Goal: Communication & Community: Share content

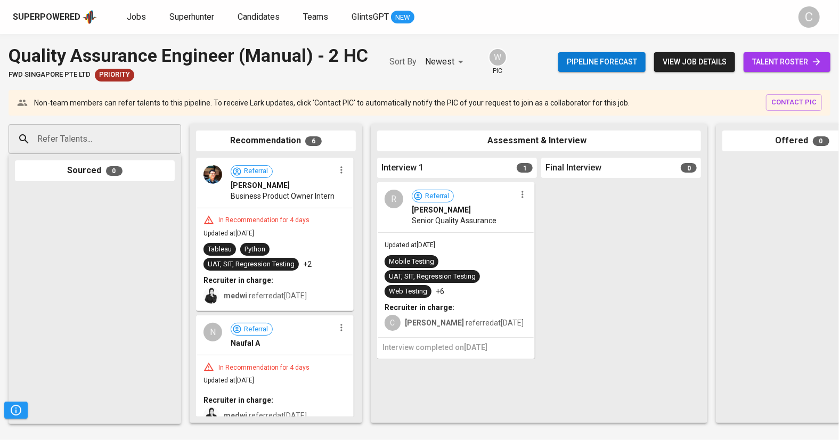
click at [776, 59] on span "talent roster" at bounding box center [787, 61] width 70 height 13
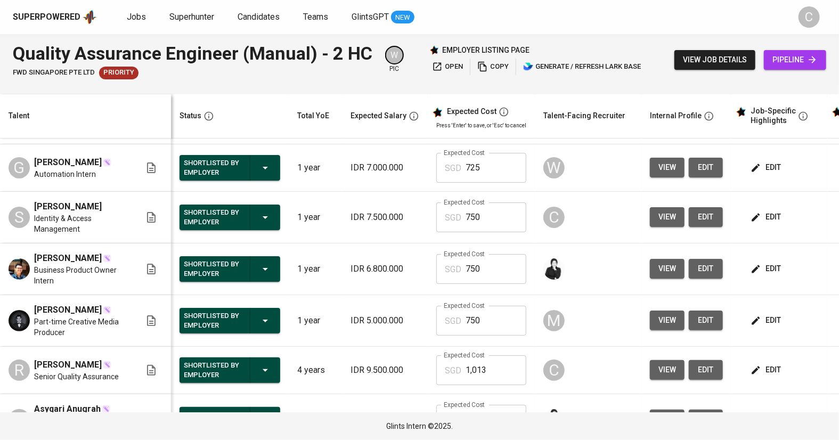
scroll to position [46, 0]
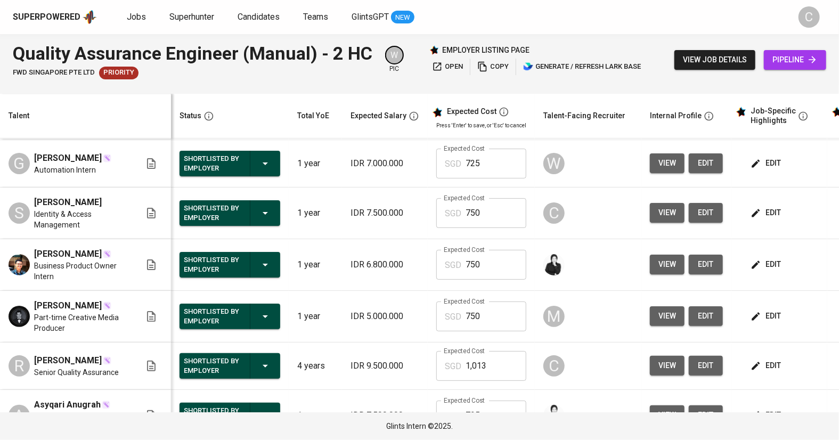
click at [661, 220] on span "view" at bounding box center [668, 212] width 18 height 13
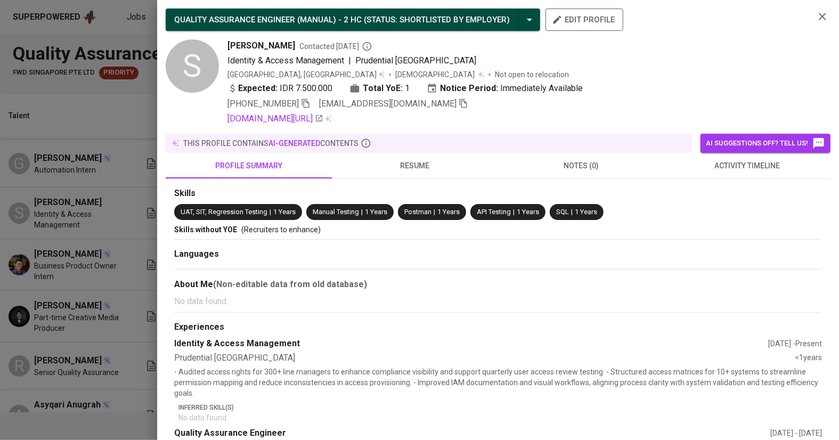
click at [459, 106] on icon "button" at bounding box center [464, 104] width 10 height 10
click at [74, 177] on div at bounding box center [419, 220] width 839 height 440
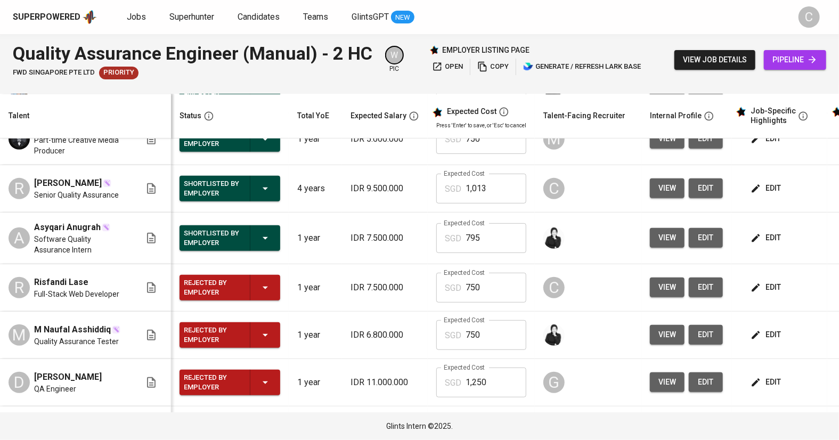
scroll to position [228, 0]
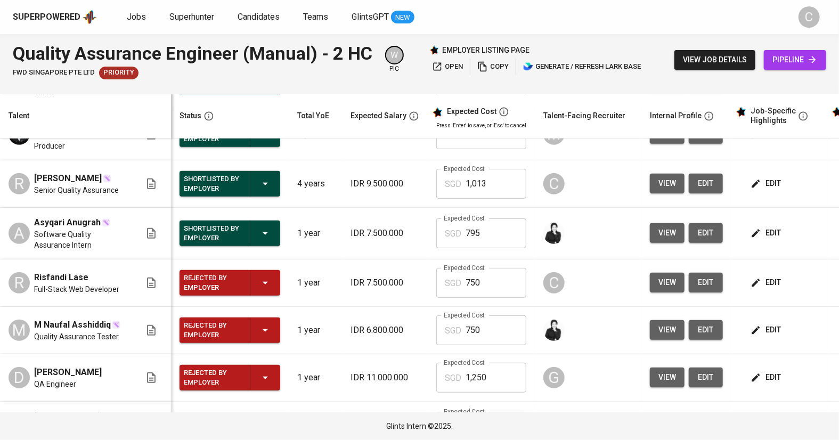
click at [651, 307] on td "view edit" at bounding box center [687, 283] width 90 height 47
click at [659, 289] on span "view" at bounding box center [668, 282] width 18 height 13
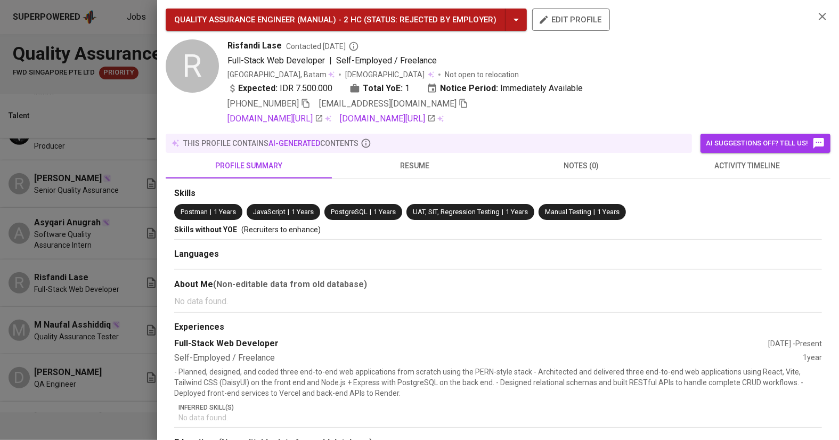
click at [418, 109] on span "[EMAIL_ADDRESS][DOMAIN_NAME]" at bounding box center [393, 104] width 149 height 13
click at [459, 102] on icon "button" at bounding box center [464, 104] width 10 height 10
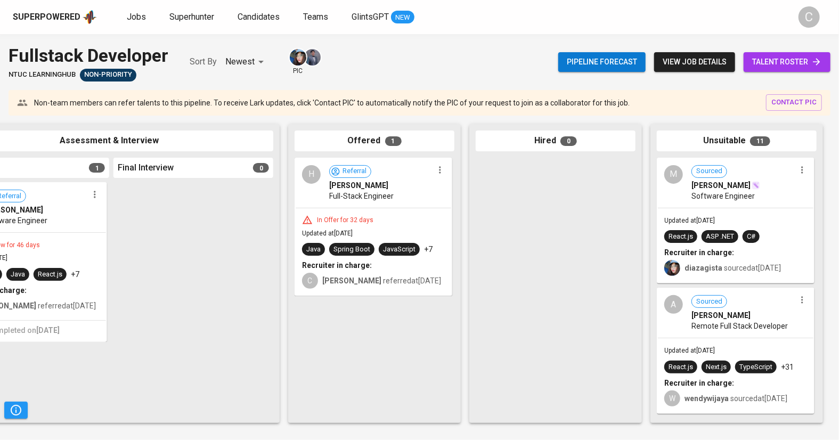
scroll to position [0, 429]
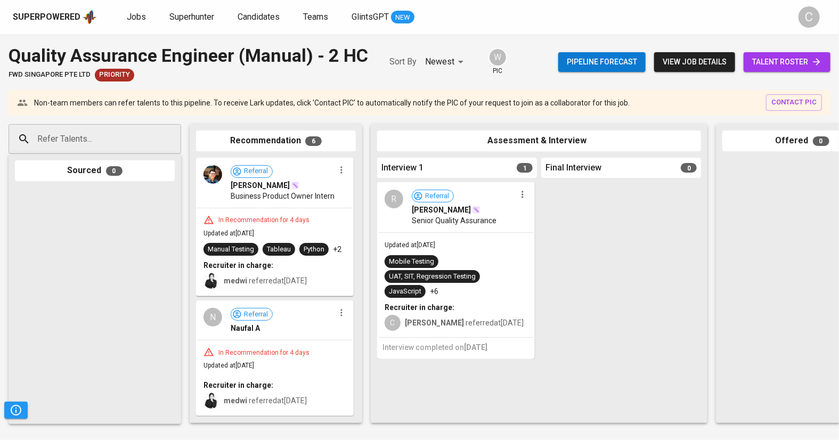
click at [95, 138] on input "Refer Talents..." at bounding box center [91, 139] width 112 height 20
paste input "satyakristian03@gmail.com"
type input "satyakristian03@gmail.com"
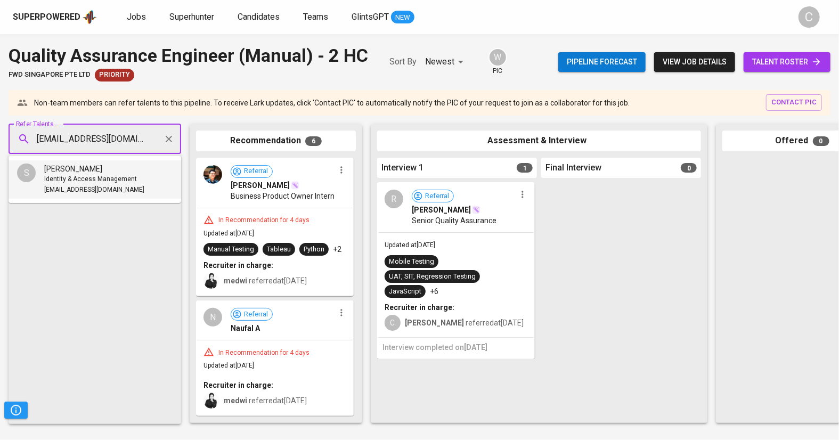
click at [99, 181] on span "Identity & Access Management" at bounding box center [90, 179] width 93 height 11
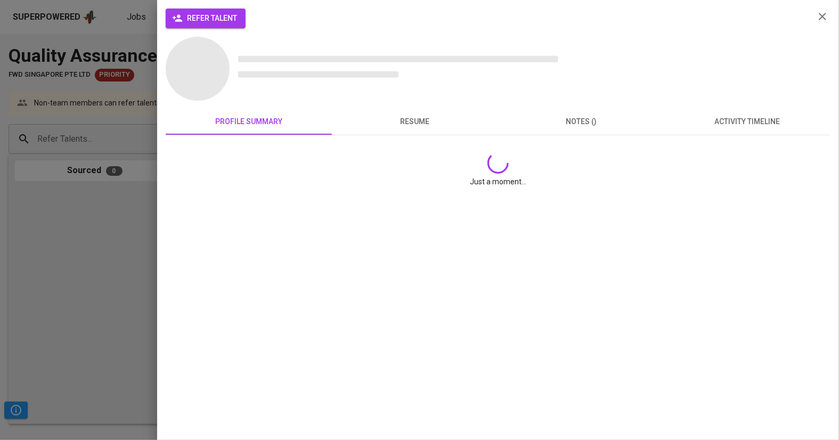
click at [209, 18] on div at bounding box center [419, 220] width 839 height 440
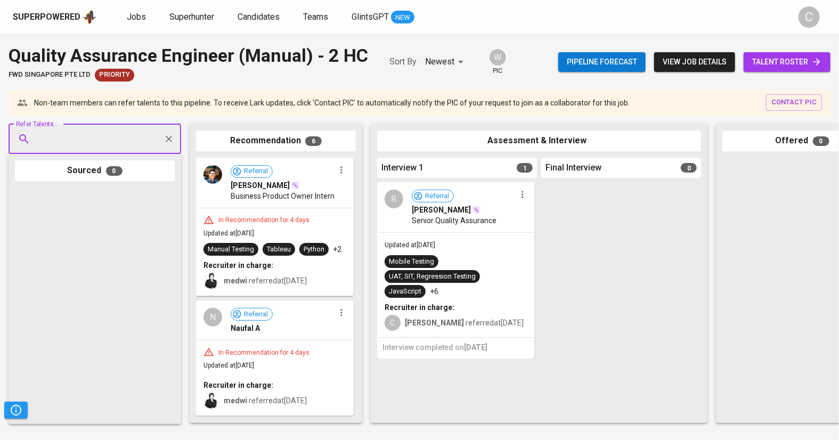
click at [86, 149] on input "Refer Talents..." at bounding box center [91, 139] width 112 height 20
click at [84, 173] on span "Satya Kristian Perwira Simamora" at bounding box center [73, 169] width 58 height 11
click at [95, 147] on input "Refer Talents..." at bounding box center [91, 139] width 112 height 20
paste input "satyakristian03@gmail.com"
type input "satyakristian03@gmail.com"
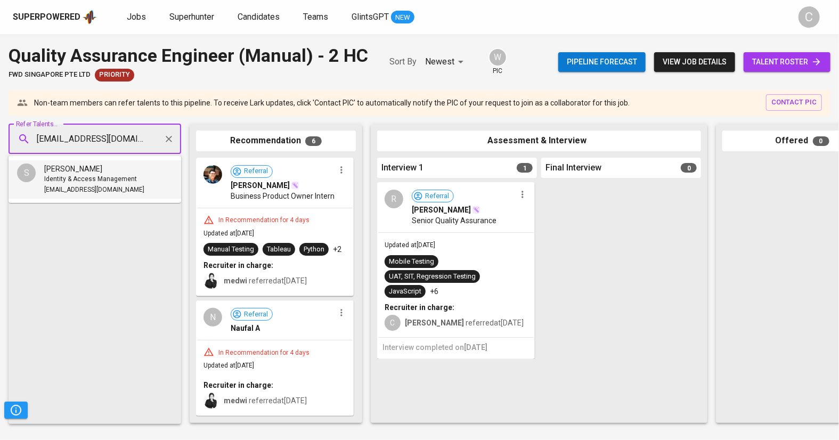
click at [101, 174] on span "Identity & Access Management" at bounding box center [90, 179] width 93 height 11
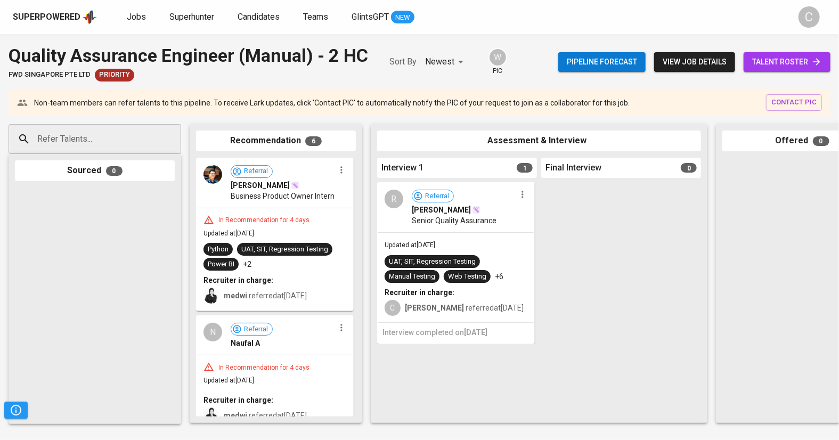
click at [109, 135] on input "Refer Talents..." at bounding box center [91, 139] width 112 height 20
paste input "[EMAIL_ADDRESS][DOMAIN_NAME]"
type input "[EMAIL_ADDRESS][DOMAIN_NAME]"
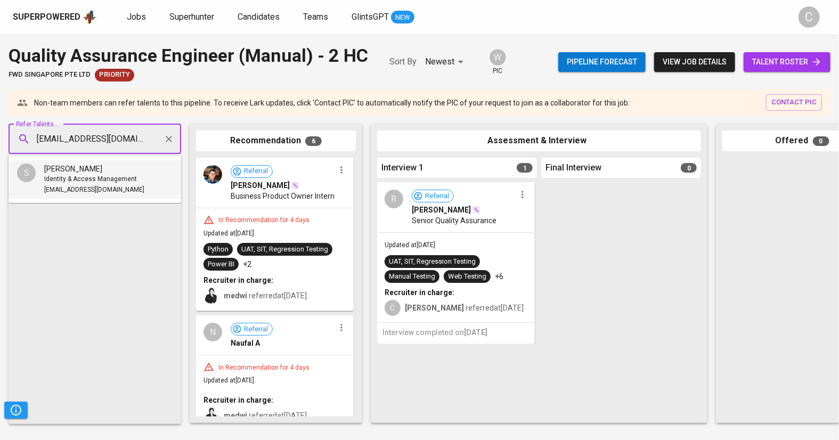
click at [68, 181] on span "Identity & Access Management" at bounding box center [90, 179] width 93 height 11
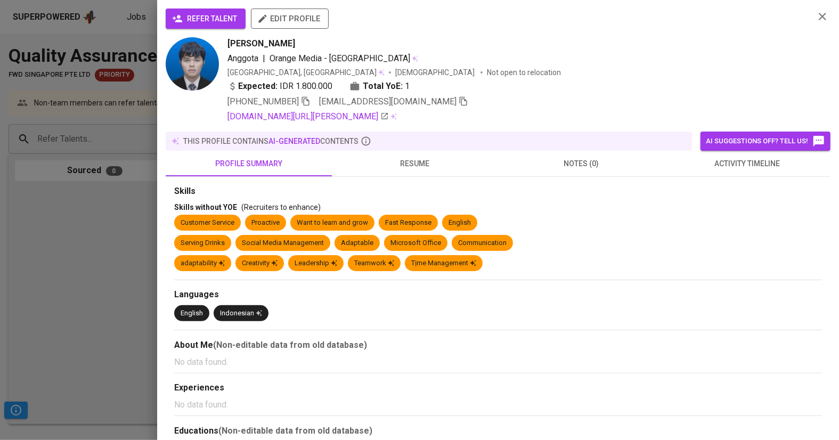
click at [86, 144] on div at bounding box center [419, 220] width 839 height 440
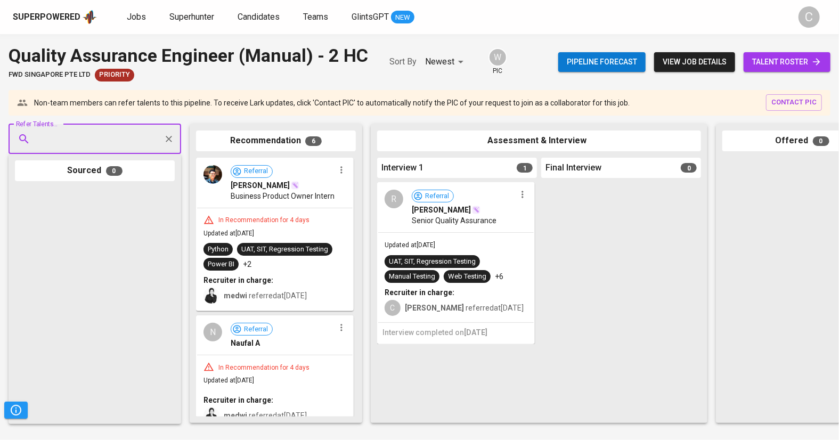
paste input "[EMAIL_ADDRESS][DOMAIN_NAME]"
type input "[EMAIL_ADDRESS][DOMAIN_NAME]"
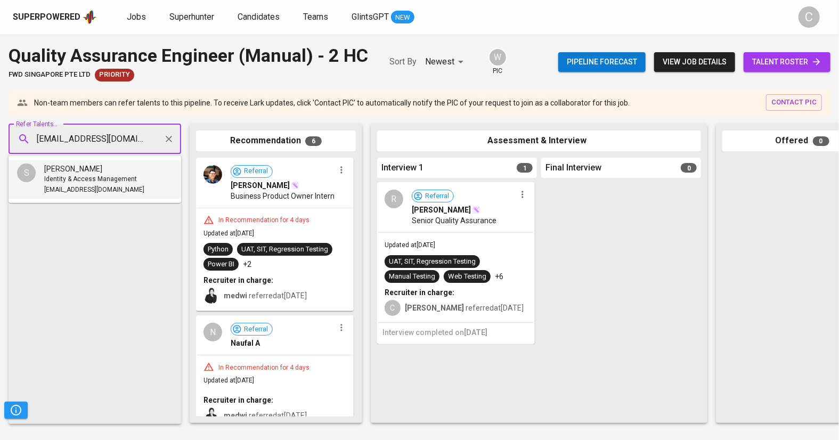
click at [89, 167] on span "[PERSON_NAME]" at bounding box center [73, 169] width 58 height 11
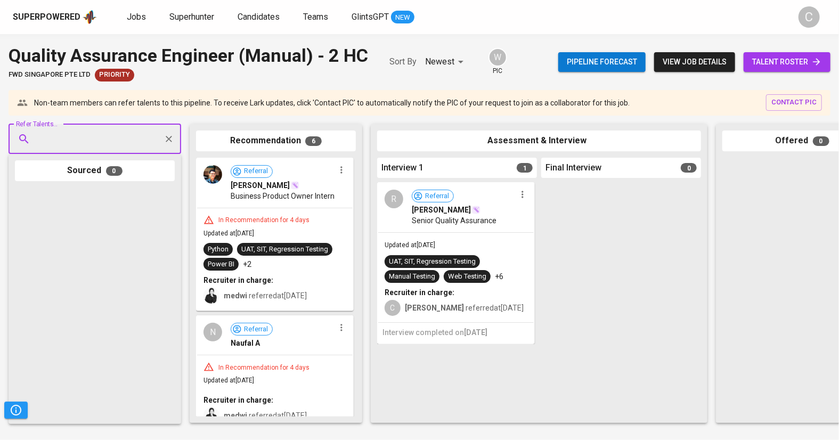
paste input "[EMAIL_ADDRESS][DOMAIN_NAME]"
type input "[EMAIL_ADDRESS][DOMAIN_NAME]"
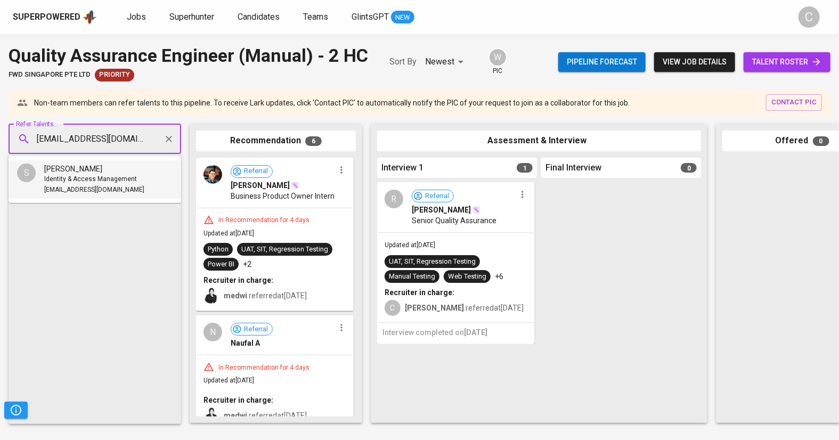
click at [102, 172] on span "[PERSON_NAME]" at bounding box center [73, 169] width 58 height 11
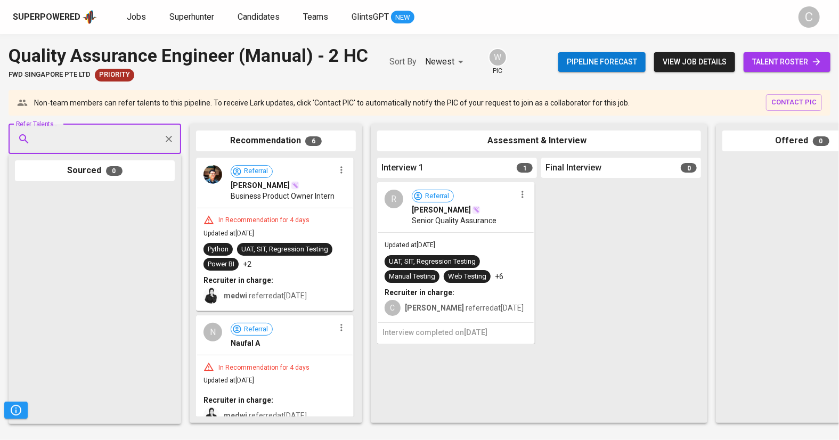
click at [108, 137] on input "Refer Talents..." at bounding box center [91, 139] width 112 height 20
click at [61, 187] on span "[EMAIL_ADDRESS][DOMAIN_NAME]" at bounding box center [94, 190] width 100 height 11
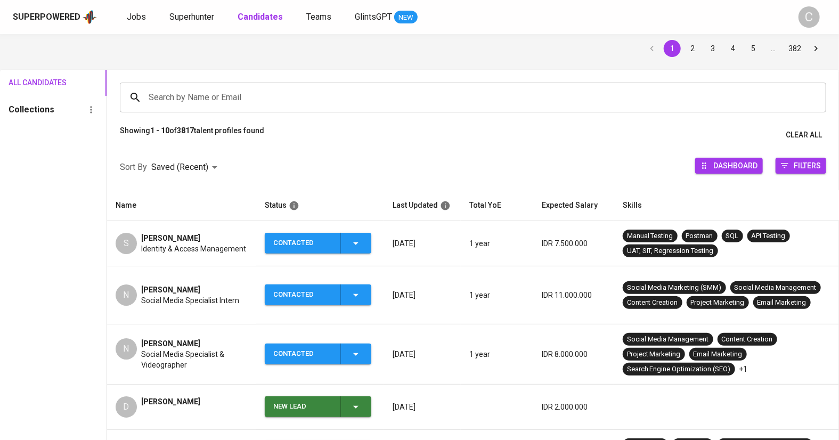
scroll to position [37, 0]
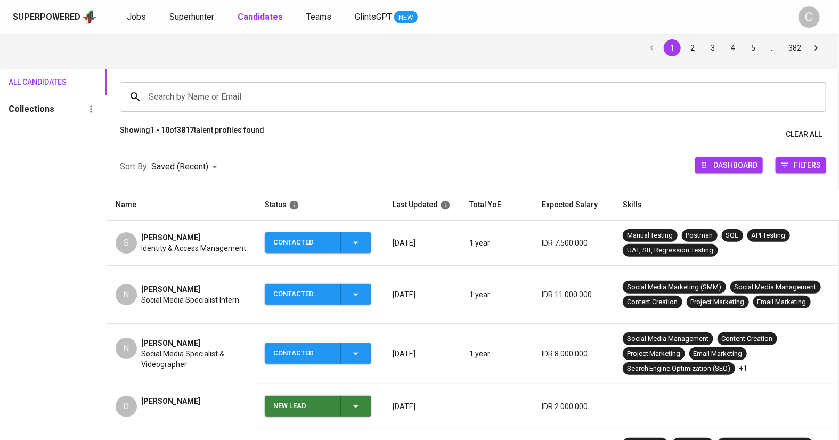
click at [208, 253] on span "Identity & Access Management" at bounding box center [193, 248] width 105 height 11
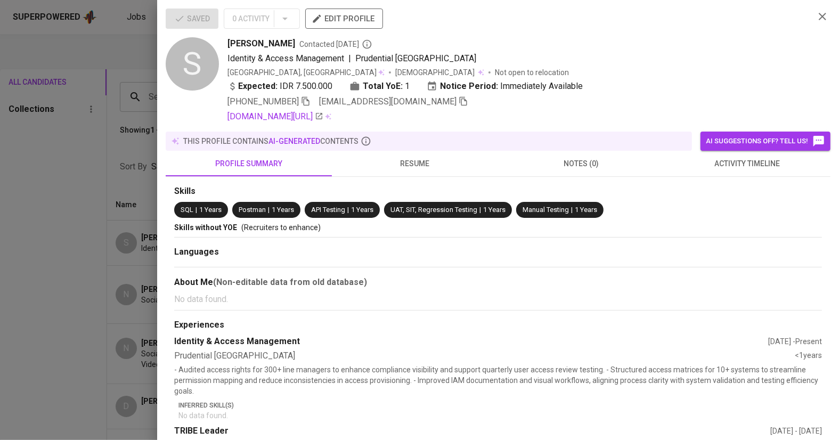
click at [459, 100] on icon "button" at bounding box center [464, 101] width 10 height 10
click at [459, 102] on icon "button" at bounding box center [464, 101] width 10 height 10
click at [36, 232] on div at bounding box center [419, 220] width 839 height 440
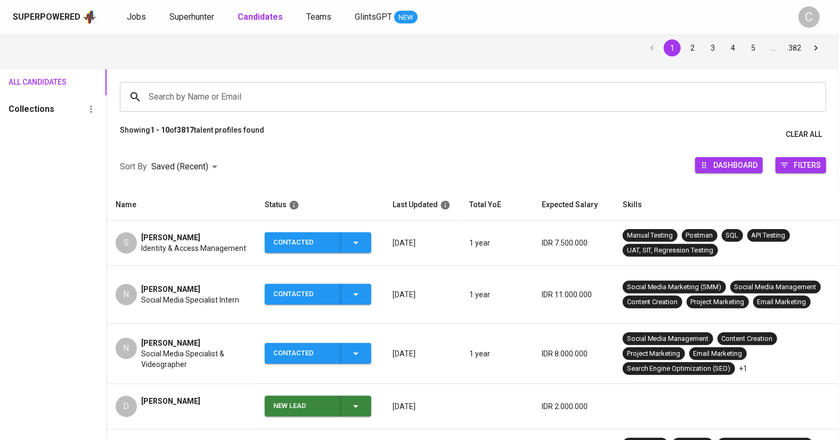
click at [253, 90] on input "Search by Name or Email" at bounding box center [476, 97] width 660 height 20
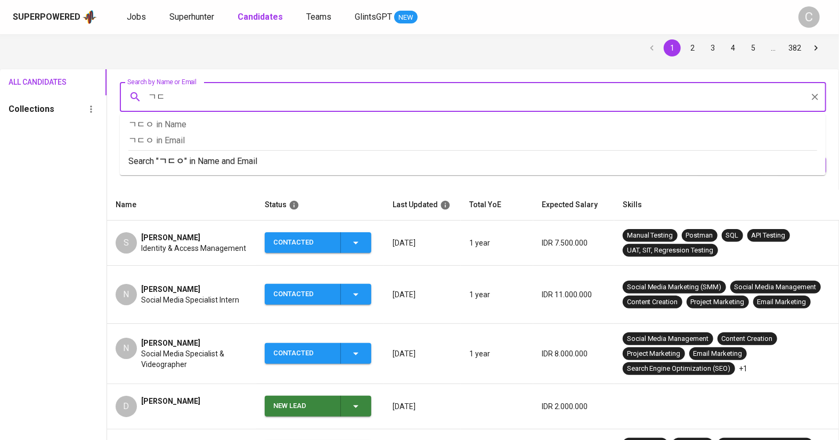
type input "ㄱ"
type input "[PERSON_NAME]"
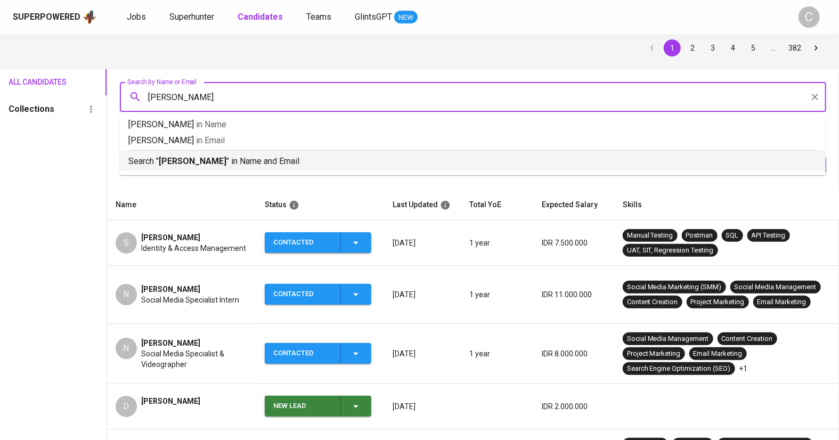
click at [195, 168] on li "Search " [PERSON_NAME] " in Name and Email" at bounding box center [473, 160] width 706 height 21
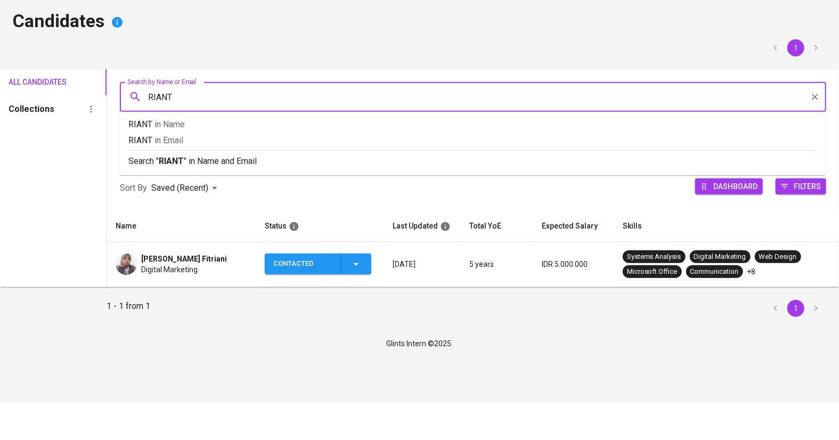
type input "RIANTI"
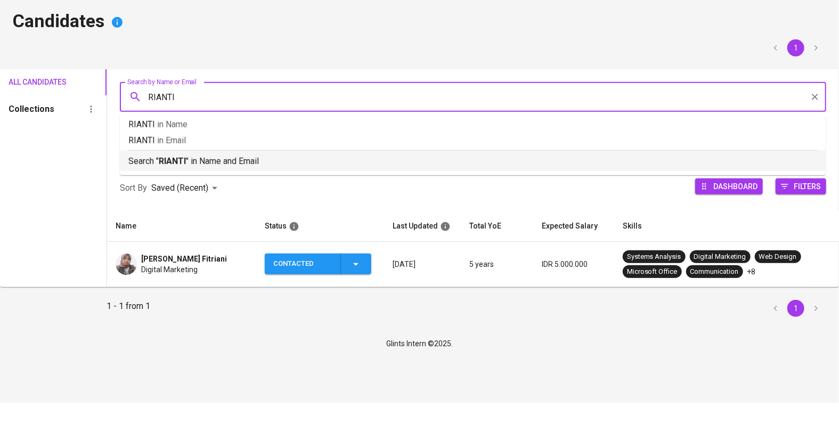
click at [161, 203] on b "RIANTI" at bounding box center [172, 198] width 27 height 10
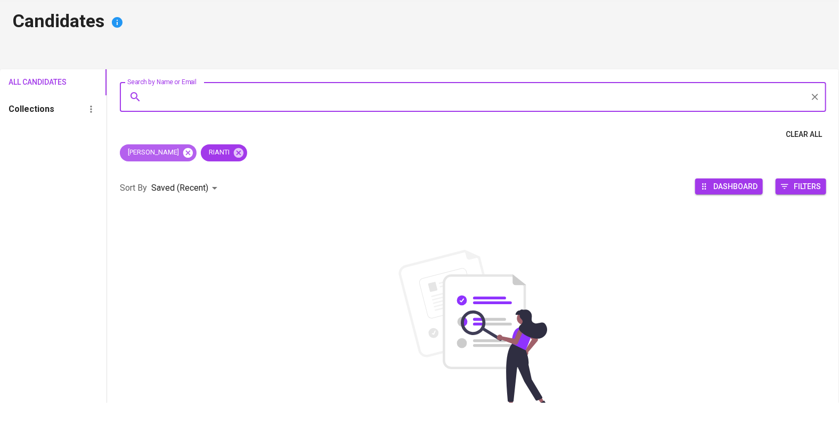
click at [183, 191] on icon at bounding box center [188, 190] width 10 height 10
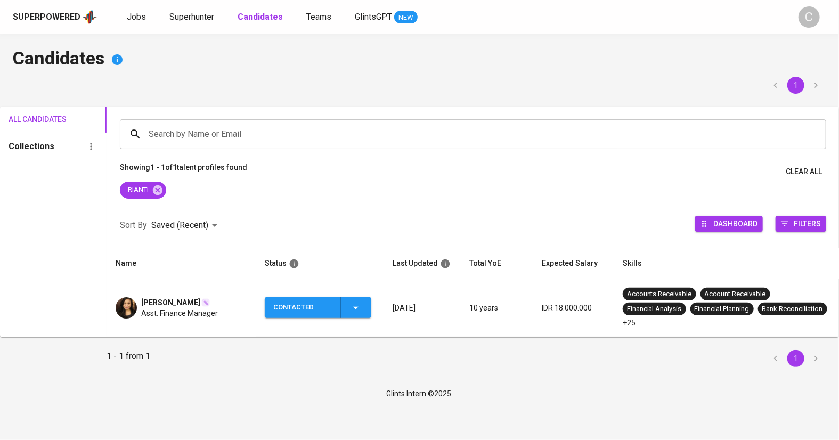
click at [158, 318] on span "Asst. Finance Manager" at bounding box center [179, 313] width 77 height 11
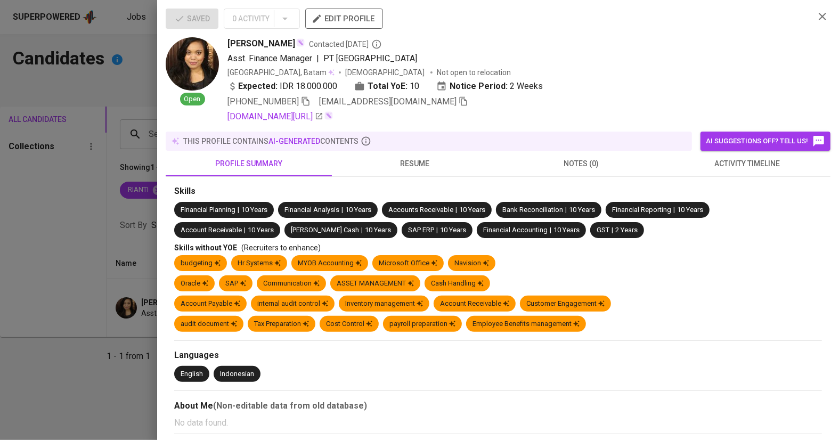
click at [459, 101] on icon "button" at bounding box center [464, 101] width 10 height 10
click at [53, 188] on div at bounding box center [419, 220] width 839 height 440
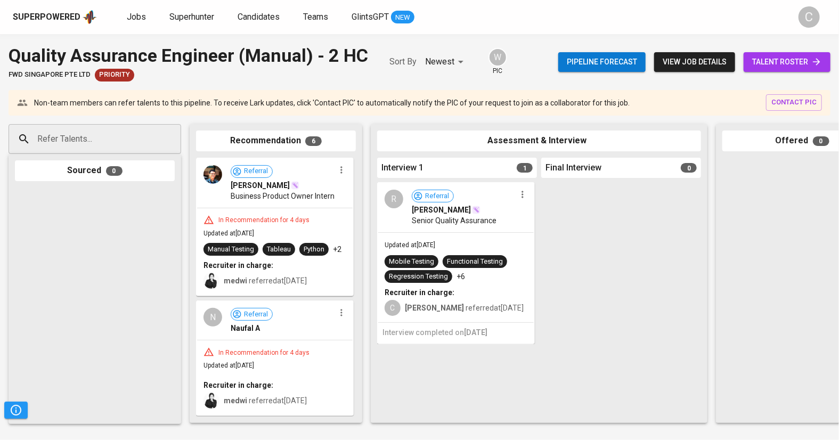
click at [88, 145] on input "Refer Talents..." at bounding box center [91, 139] width 112 height 20
paste input "[EMAIL_ADDRESS][DOMAIN_NAME]"
type input "[EMAIL_ADDRESS][DOMAIN_NAME]"
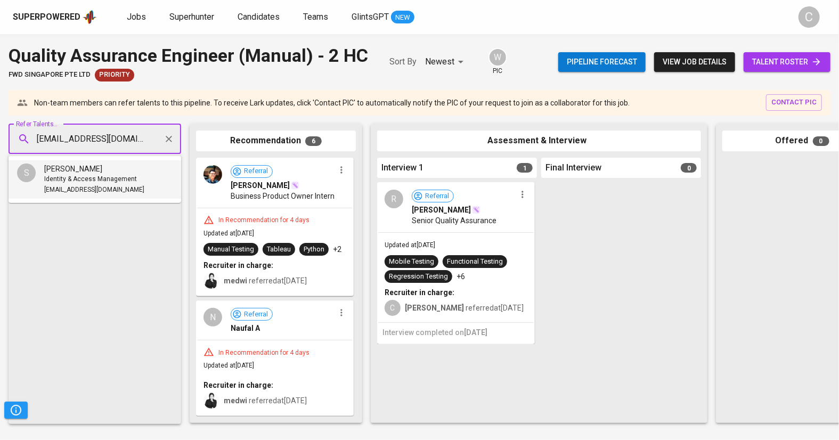
click at [90, 175] on span "Identity & Access Management" at bounding box center [90, 179] width 93 height 11
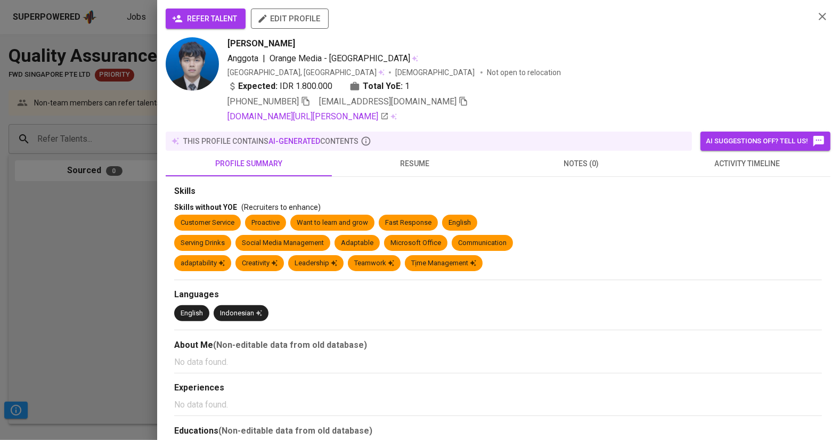
click at [205, 20] on span "refer talent" at bounding box center [205, 18] width 63 height 13
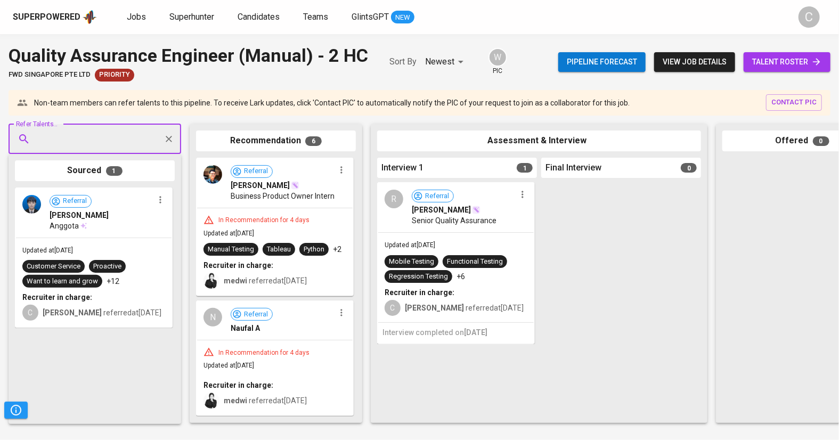
paste input "[EMAIL_ADDRESS][DOMAIN_NAME]"
type input "[EMAIL_ADDRESS][DOMAIN_NAME]"
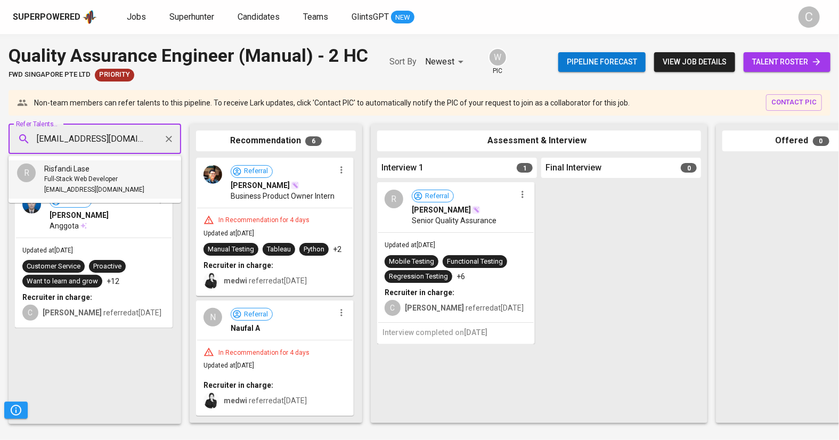
click at [115, 177] on span "Full-Stack Web Developer" at bounding box center [81, 179] width 74 height 11
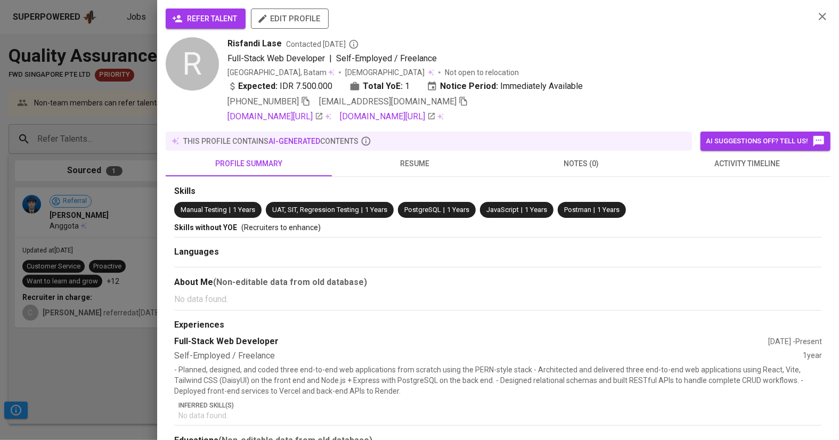
click at [221, 22] on span "refer talent" at bounding box center [205, 18] width 63 height 13
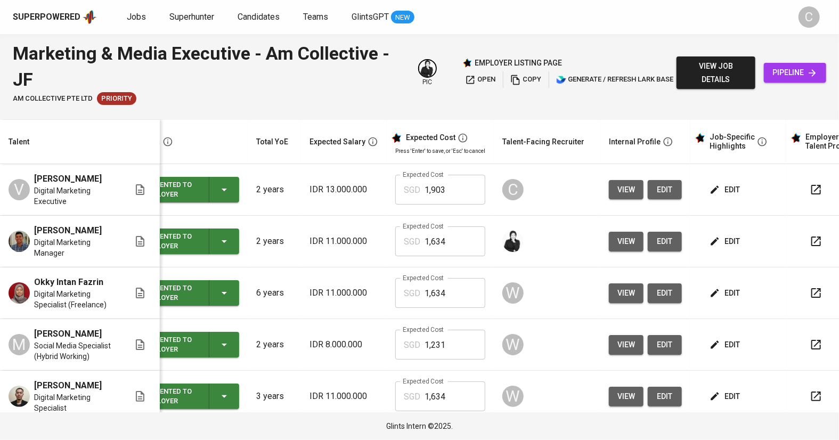
scroll to position [0, 32]
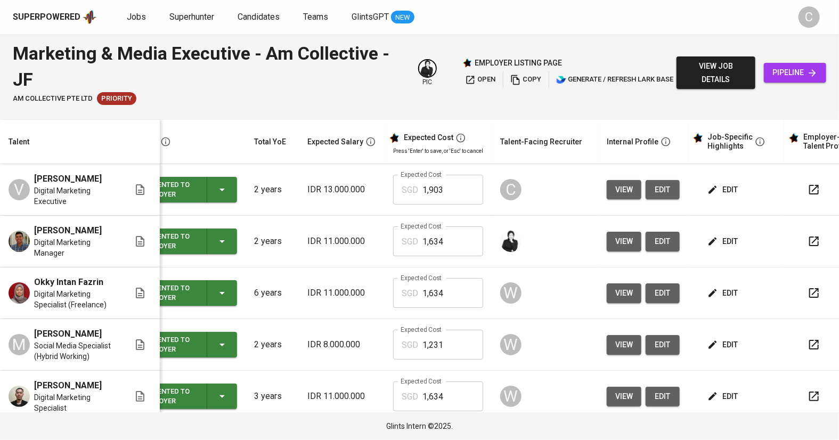
click at [623, 184] on span "view" at bounding box center [624, 189] width 18 height 13
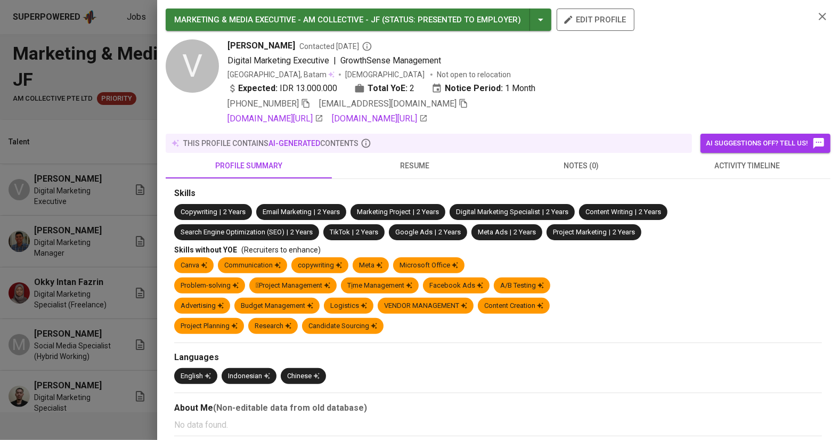
click at [460, 107] on icon "button" at bounding box center [463, 103] width 7 height 9
click at [87, 281] on div at bounding box center [419, 220] width 839 height 440
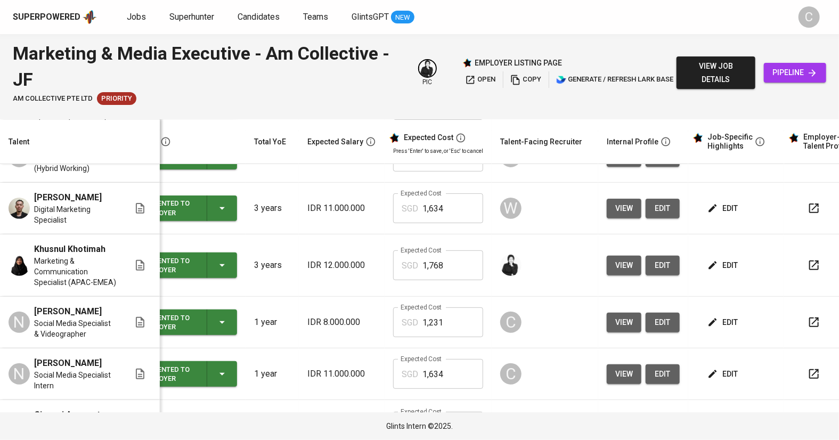
scroll to position [52, 0]
click at [631, 364] on button "view" at bounding box center [624, 374] width 35 height 20
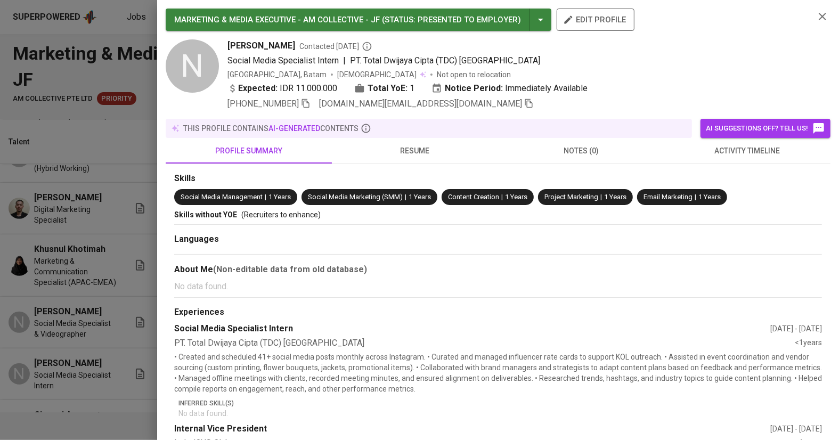
click at [524, 101] on icon "button" at bounding box center [529, 104] width 10 height 10
click at [77, 299] on div at bounding box center [419, 220] width 839 height 440
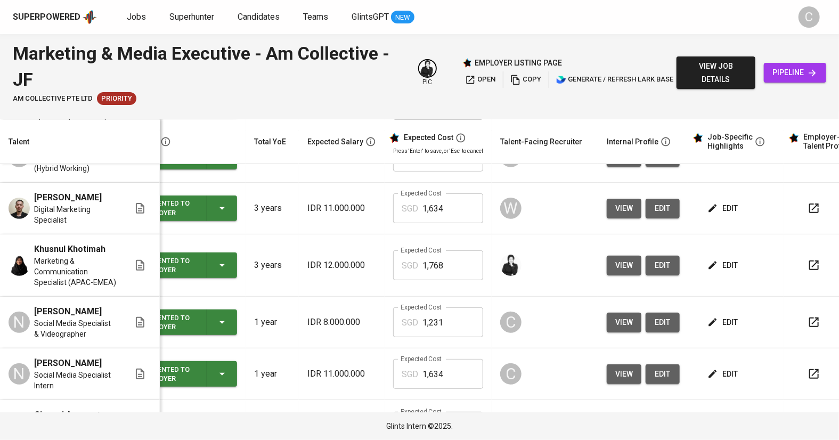
click at [619, 316] on span "view" at bounding box center [624, 322] width 18 height 13
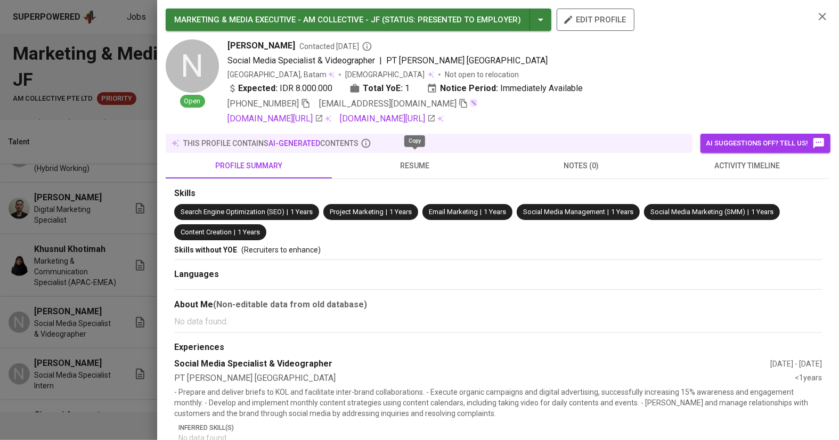
click at [459, 101] on icon "button" at bounding box center [464, 104] width 10 height 10
click at [71, 291] on div at bounding box center [419, 220] width 839 height 440
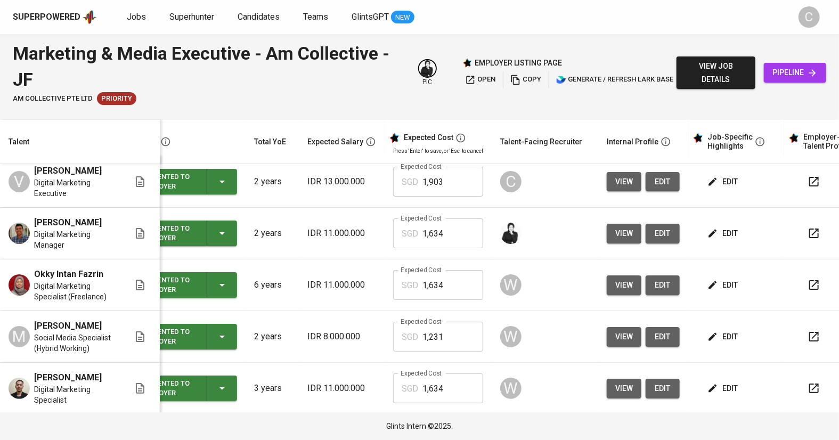
scroll to position [0, 32]
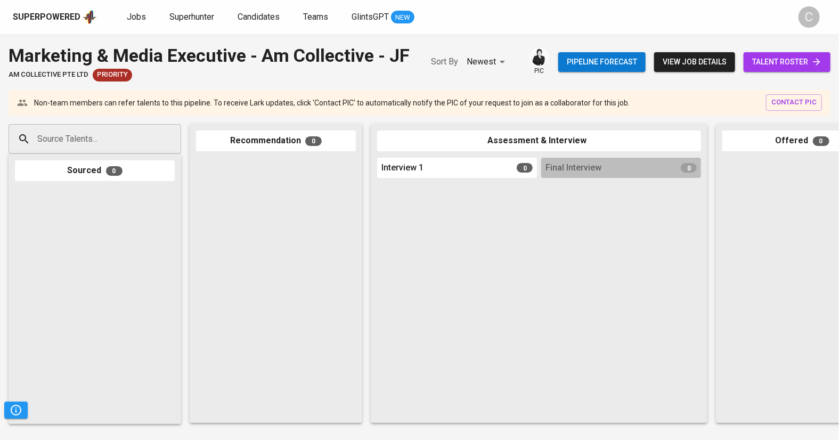
click at [148, 130] on div "Source Talents..." at bounding box center [95, 139] width 173 height 30
paste input "viviennovitaa@gmail.com"
type input "viviennovitaa@gmail.com"
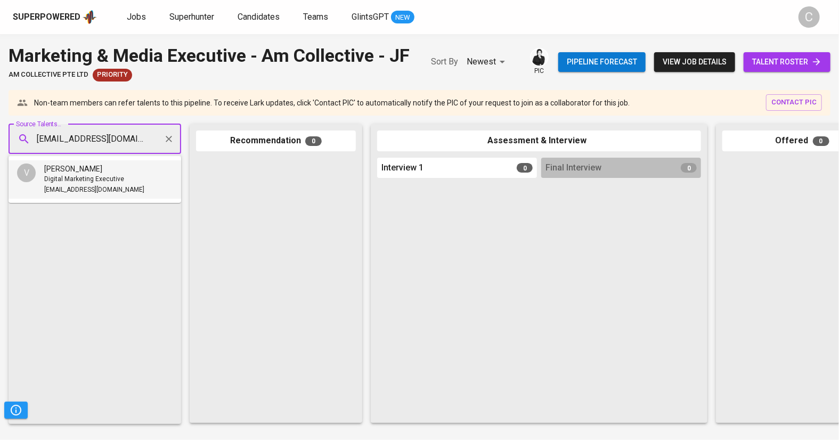
click at [103, 179] on span "Digital Marketing Executive" at bounding box center [84, 179] width 80 height 11
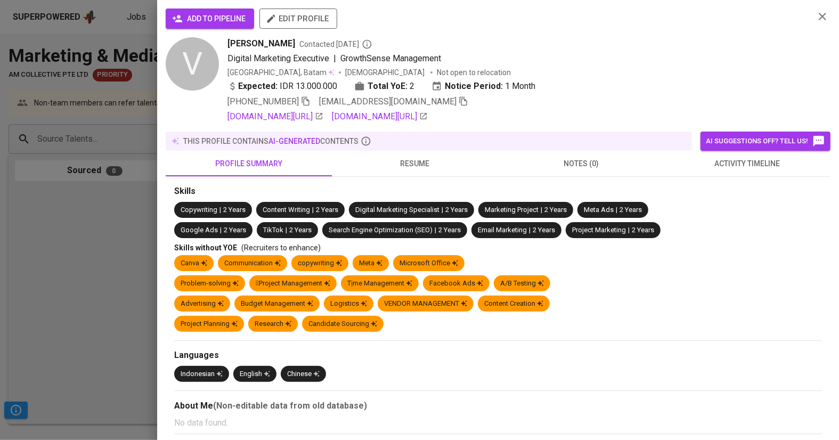
click at [213, 22] on span "add to pipeline" at bounding box center [209, 18] width 71 height 13
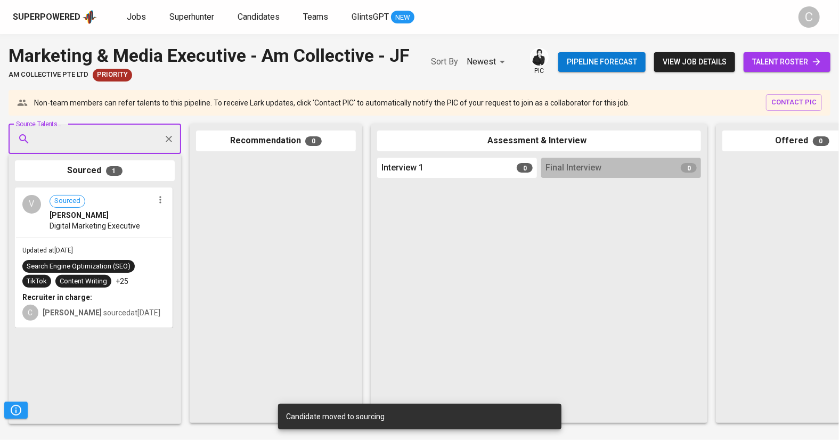
paste input "nicolette.jaguar@outlook.com"
type input "nicolette.jaguar@outlook.com"
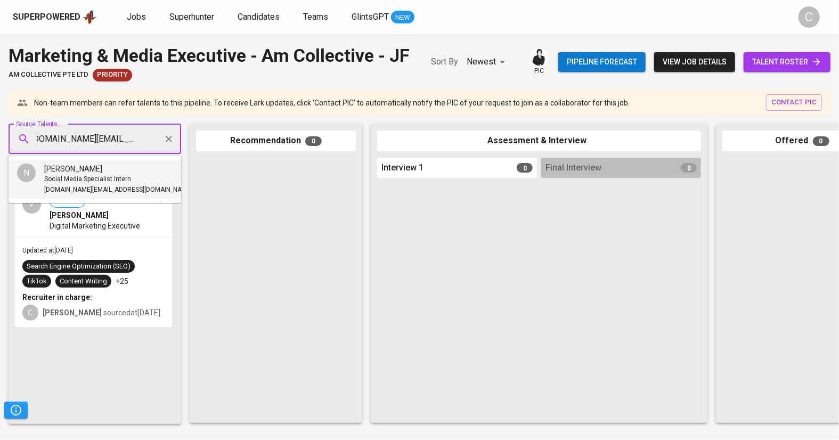
click at [71, 164] on span "Nicolette Jaguar" at bounding box center [73, 169] width 58 height 11
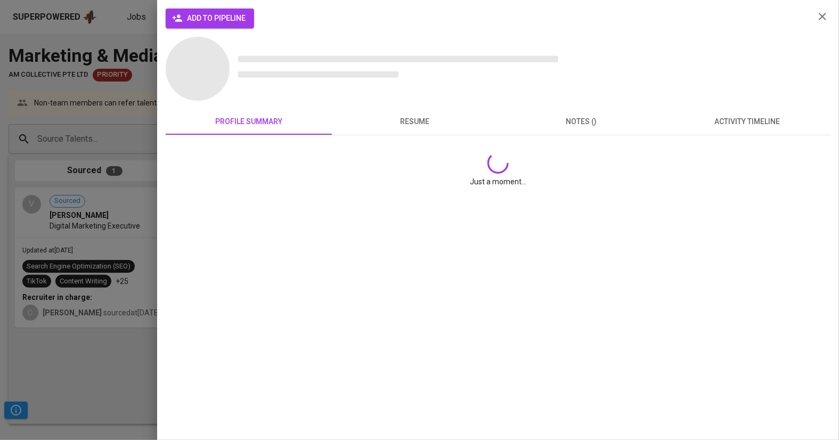
scroll to position [0, 0]
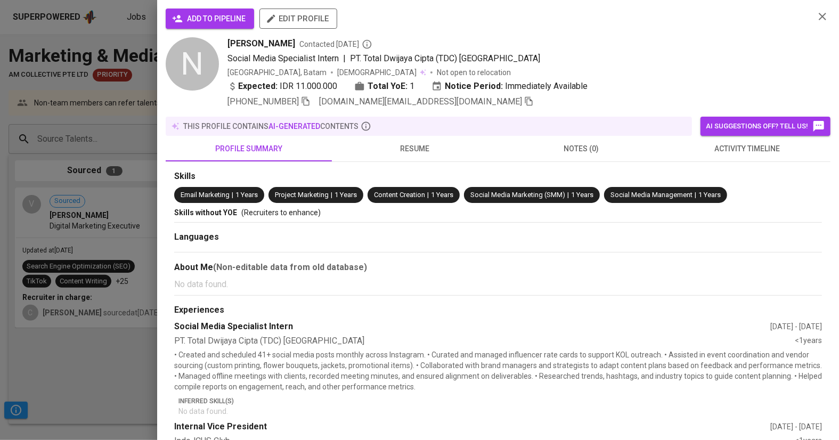
click at [200, 19] on span "add to pipeline" at bounding box center [209, 18] width 71 height 13
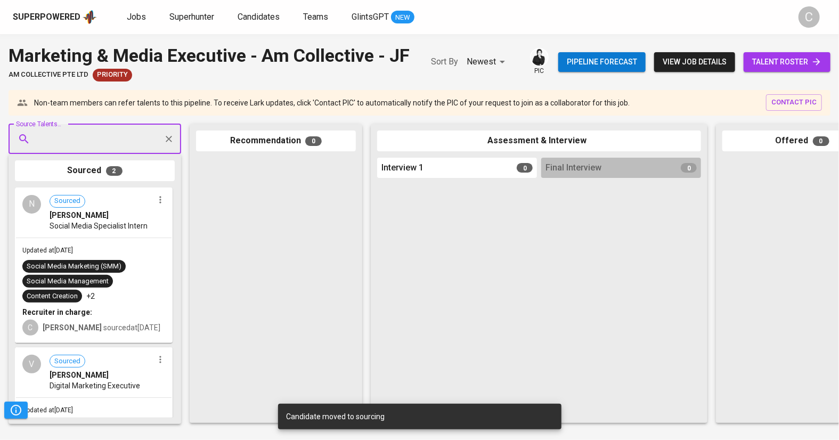
paste input "numalasrr@gmail.com"
type input "numalasrr@gmail.com"
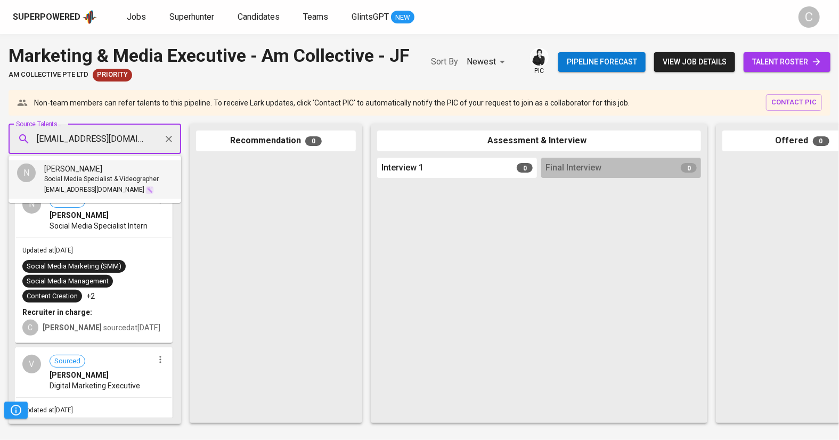
click at [85, 167] on span "Nurmala Sari" at bounding box center [73, 169] width 58 height 11
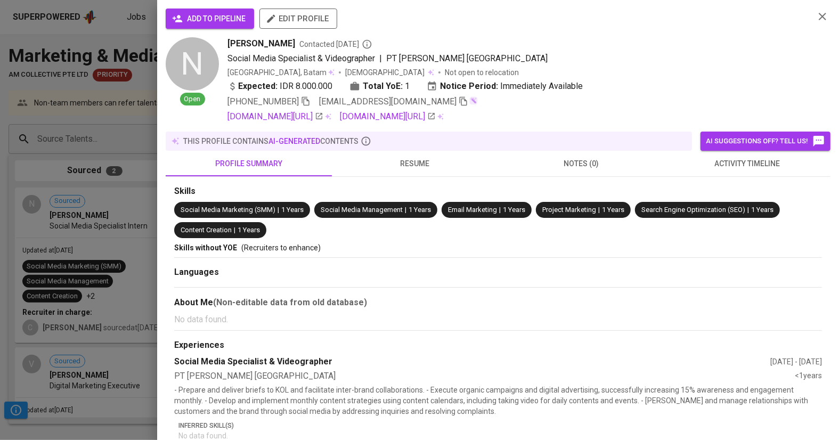
click at [192, 22] on span "add to pipeline" at bounding box center [209, 18] width 71 height 13
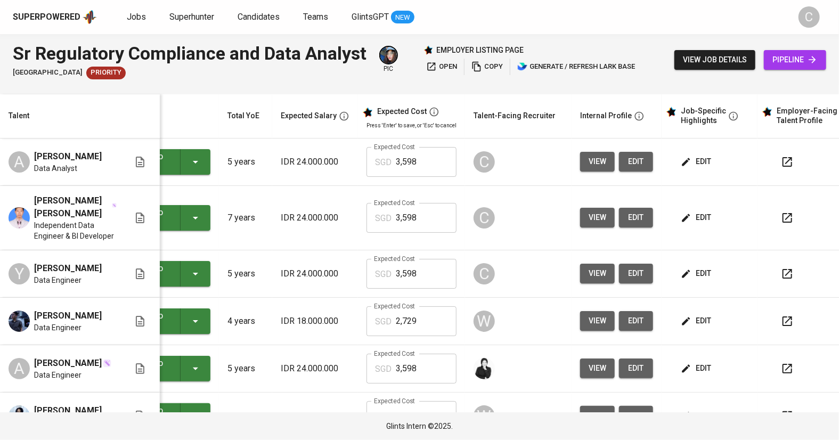
click at [591, 160] on span "view" at bounding box center [598, 161] width 18 height 13
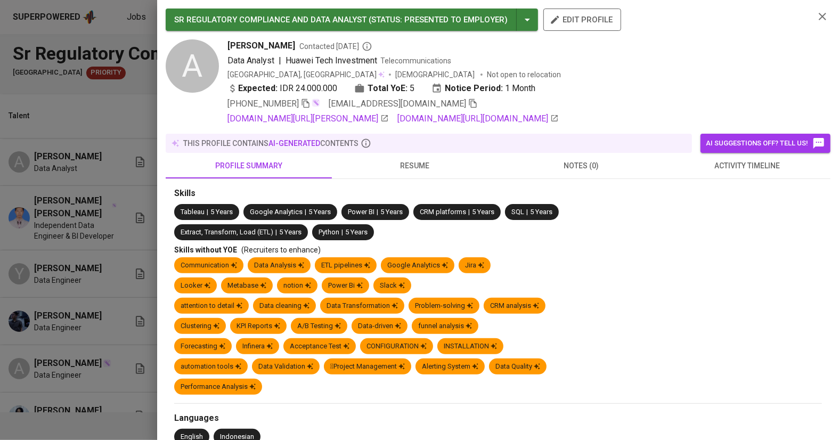
click at [468, 104] on icon "button" at bounding box center [473, 104] width 10 height 10
click at [108, 143] on div at bounding box center [419, 220] width 839 height 440
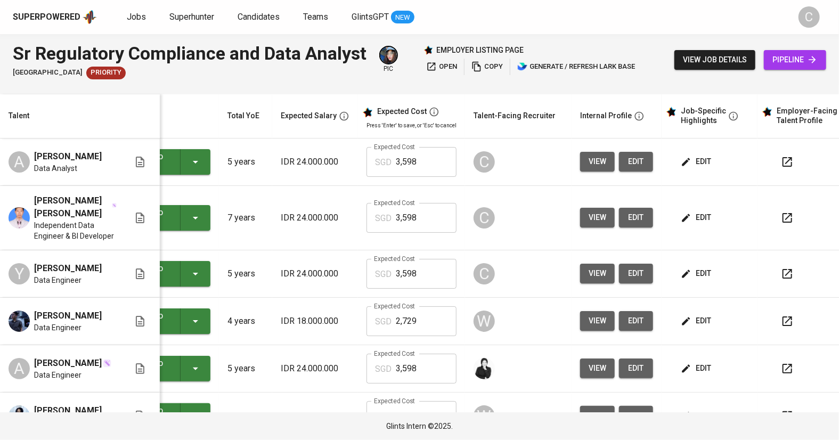
click at [598, 209] on button "view" at bounding box center [597, 218] width 35 height 20
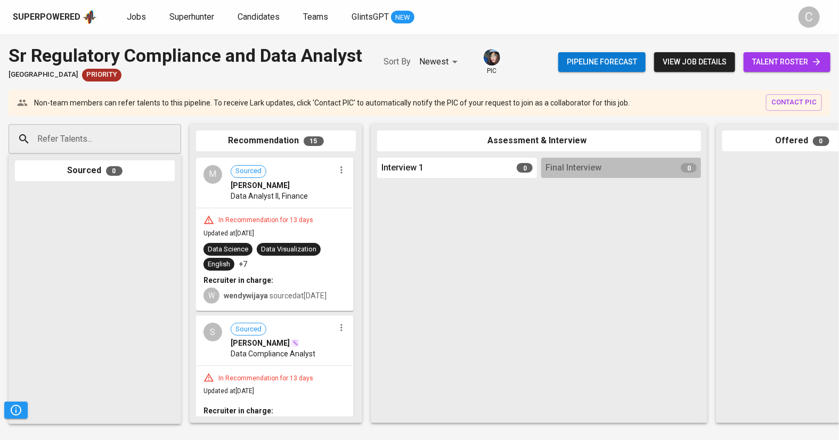
click at [82, 134] on input "Refer Talents..." at bounding box center [91, 139] width 112 height 20
paste input "[EMAIL_ADDRESS][DOMAIN_NAME]"
type input "[EMAIL_ADDRESS][DOMAIN_NAME]"
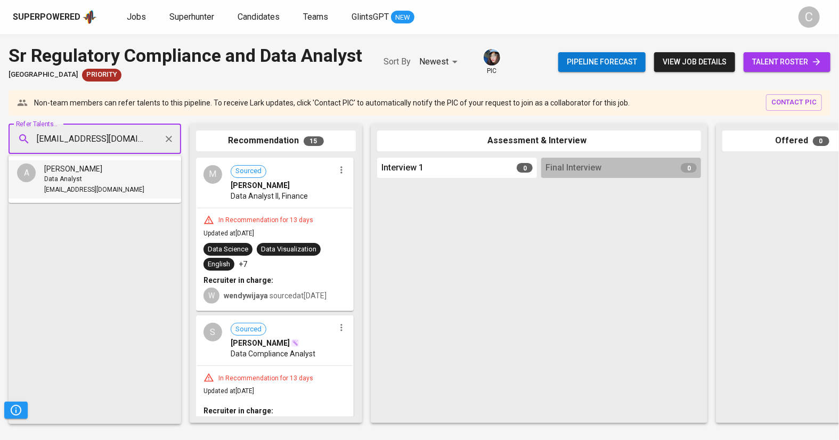
click at [74, 177] on span "Data Analyst" at bounding box center [63, 179] width 38 height 11
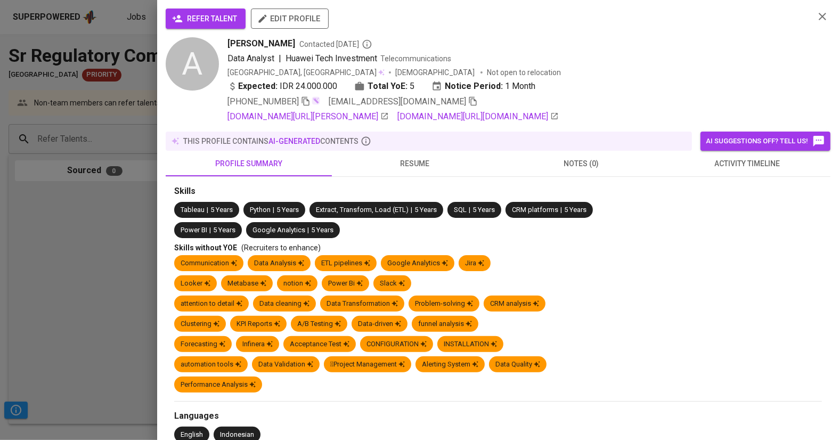
click at [206, 15] on span "refer talent" at bounding box center [205, 18] width 63 height 13
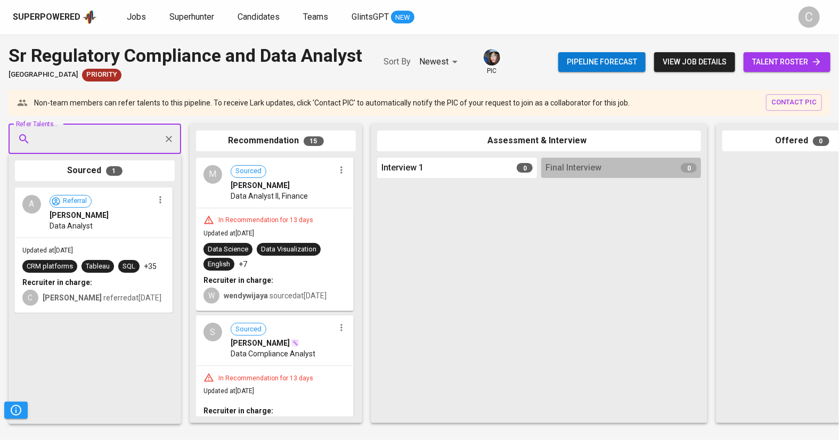
paste input "[EMAIL_ADDRESS][DOMAIN_NAME]"
type input "[EMAIL_ADDRESS][DOMAIN_NAME]"
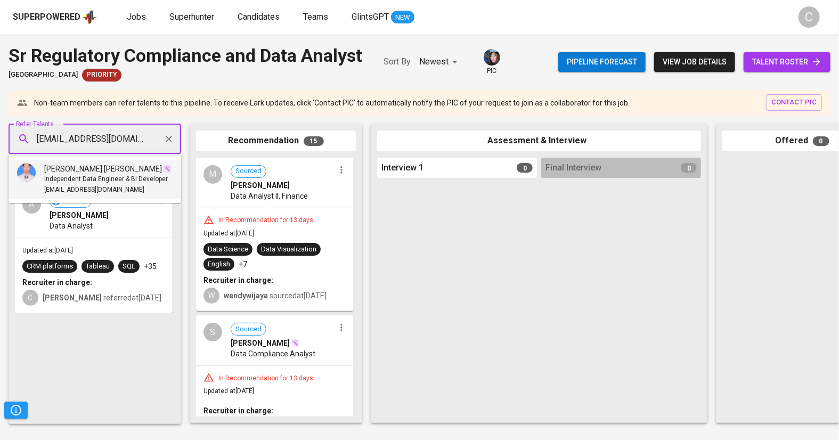
click at [88, 185] on span "[EMAIL_ADDRESS][DOMAIN_NAME]" at bounding box center [94, 190] width 100 height 11
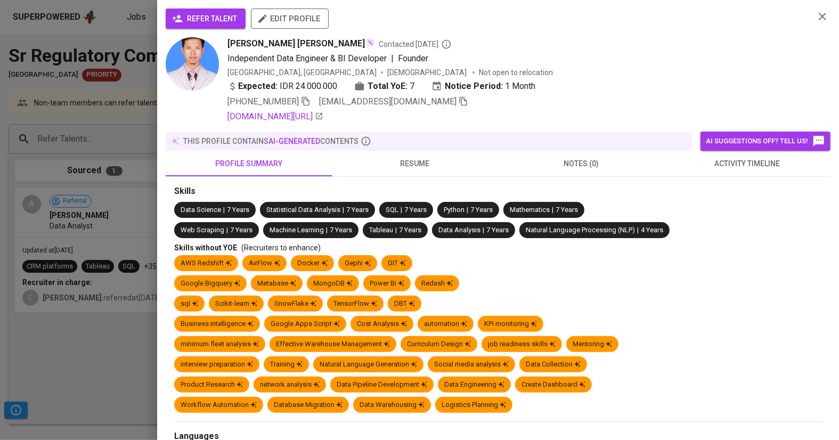
click at [212, 21] on span "refer talent" at bounding box center [205, 18] width 63 height 13
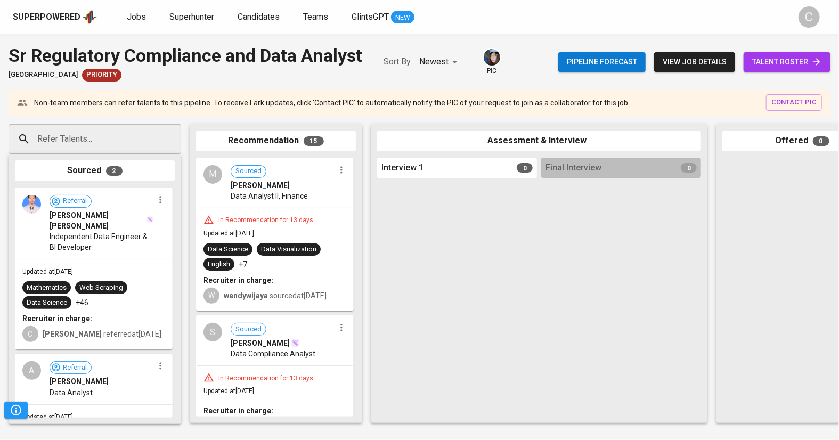
click at [2, 311] on div "Refer Talents... Refer Talents... Sourced 2 Referral [PERSON_NAME] [PERSON_NAME…" at bounding box center [634, 274] width 1269 height 316
